Goal: Task Accomplishment & Management: Manage account settings

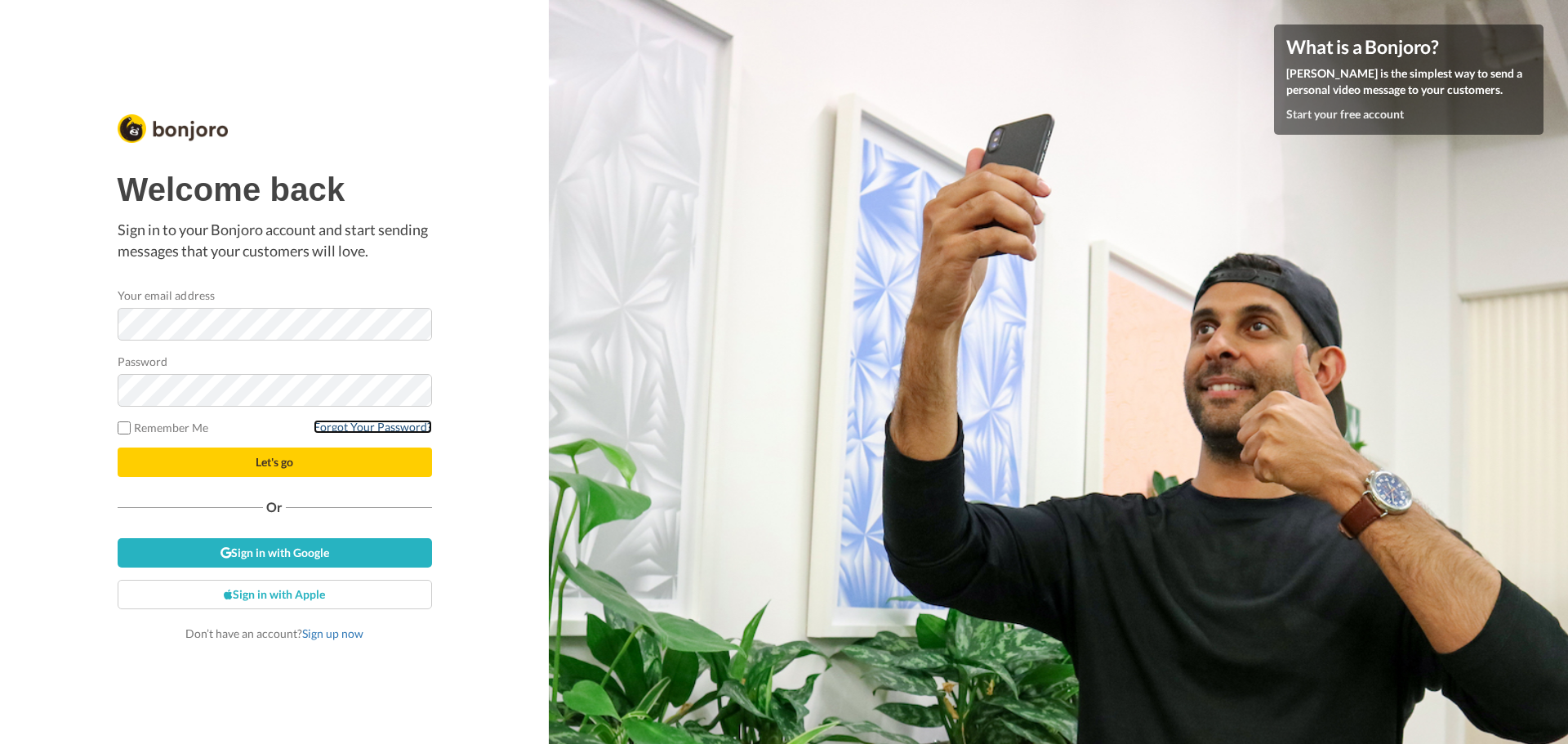
click at [366, 426] on link "Forgot Your Password?" at bounding box center [372, 426] width 118 height 13
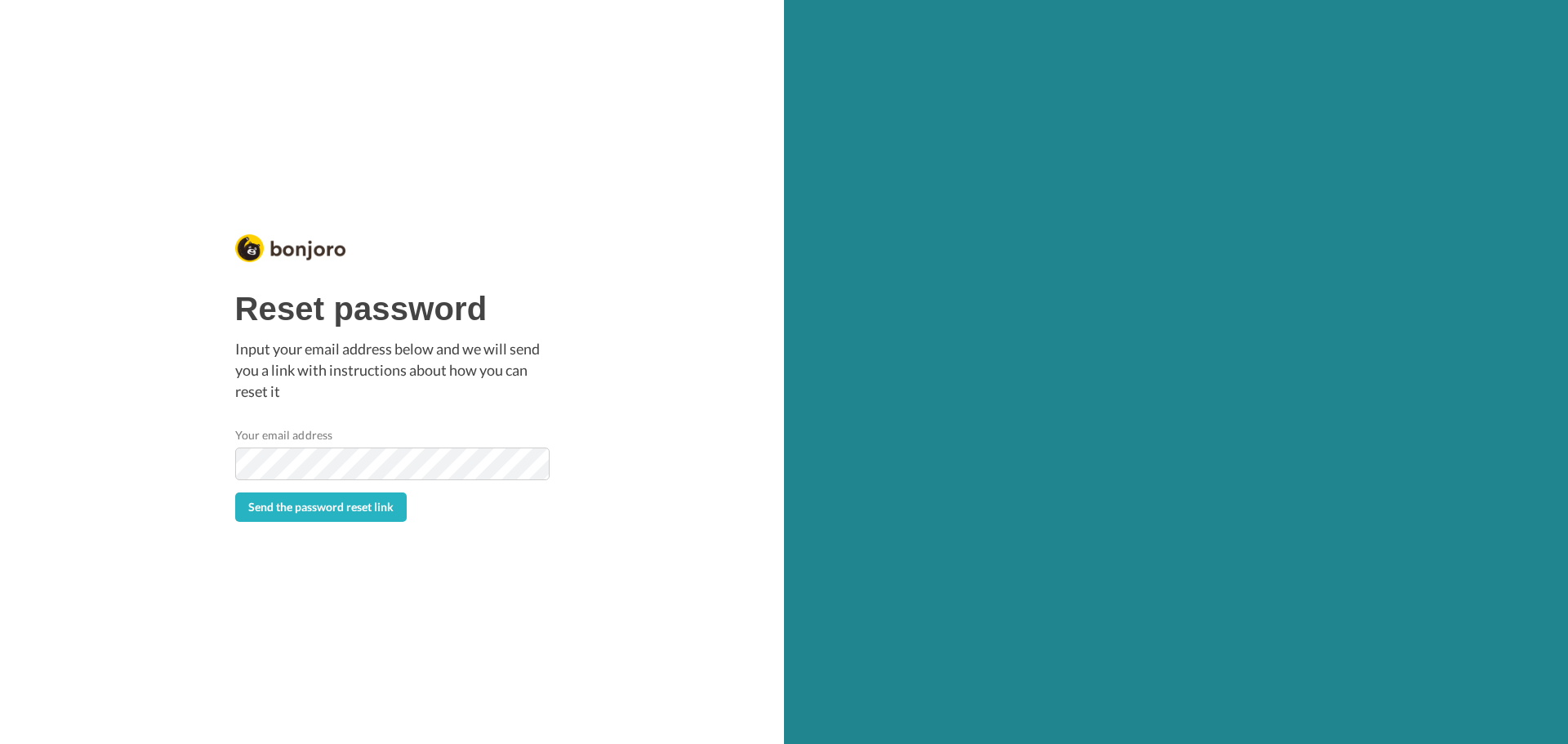
click at [337, 482] on form "Your email address Send the password reset link" at bounding box center [392, 474] width 314 height 95
click at [235, 493] on button "Send the password reset link" at bounding box center [320, 507] width 171 height 30
